Goal: Task Accomplishment & Management: Use online tool/utility

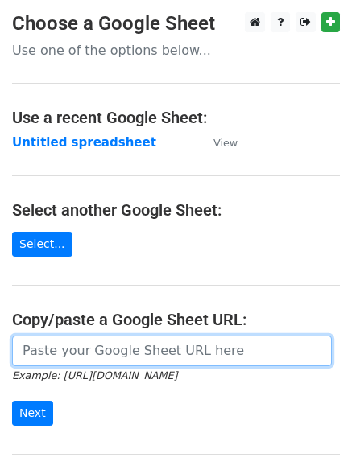
click at [58, 348] on input "url" at bounding box center [171, 350] width 319 height 31
type input "https://docs.google.com/spreadsheets/d/1Iu9UpbemMUHYD36Y4QnZz11rCu_oinKZ6PFo_bF…"
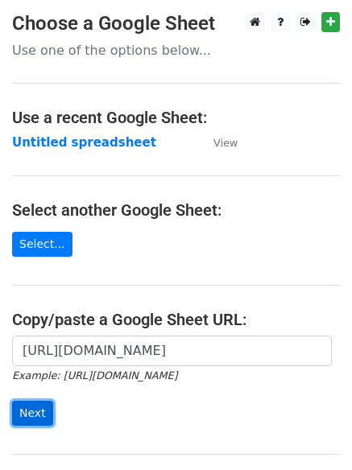
click at [19, 406] on input "Next" at bounding box center [32, 413] width 41 height 25
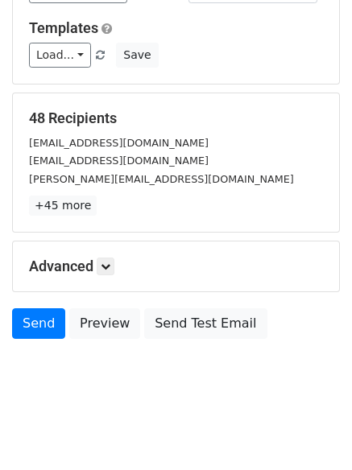
scroll to position [155, 0]
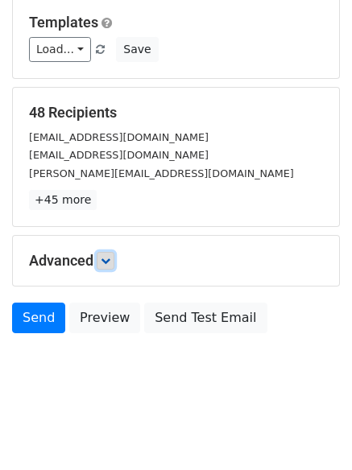
click at [111, 266] on link at bounding box center [106, 261] width 18 height 18
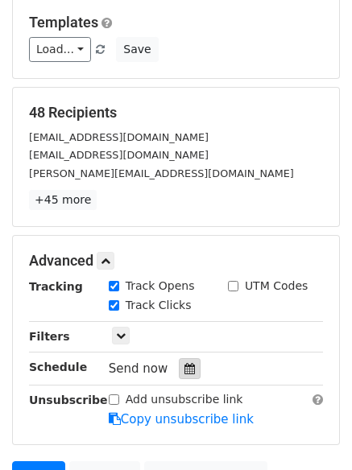
click at [184, 366] on icon at bounding box center [189, 368] width 10 height 11
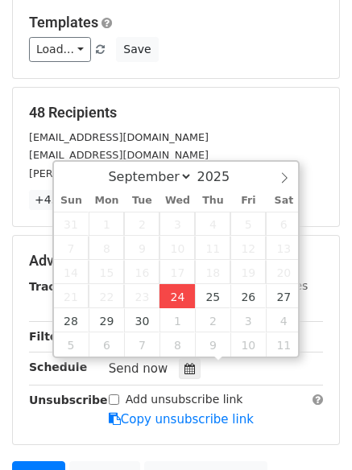
type input "2025-09-24 12:00"
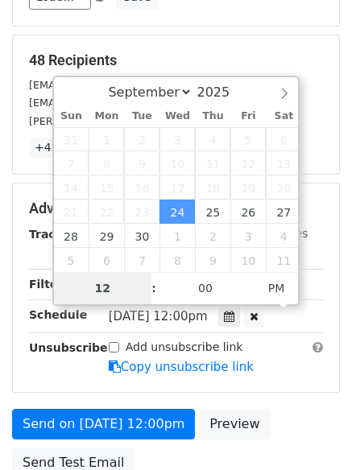
scroll to position [236, 0]
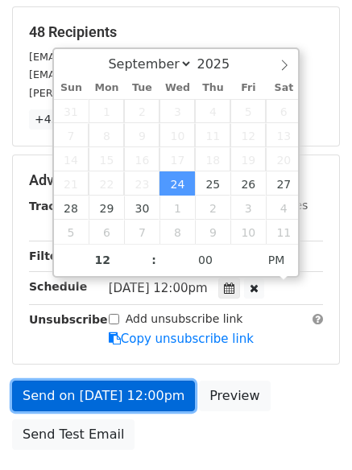
click at [93, 393] on link "Send on Sep 24 at 12:00pm" at bounding box center [103, 396] width 183 height 31
